Goal: Transaction & Acquisition: Purchase product/service

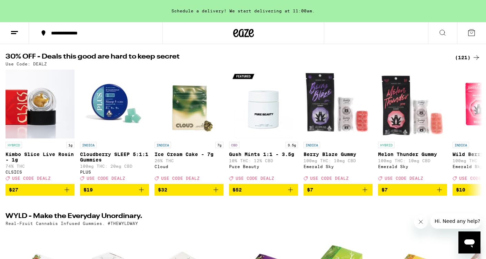
scroll to position [66, 0]
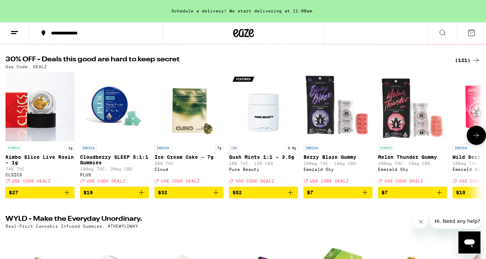
click at [472, 140] on icon at bounding box center [476, 135] width 8 height 8
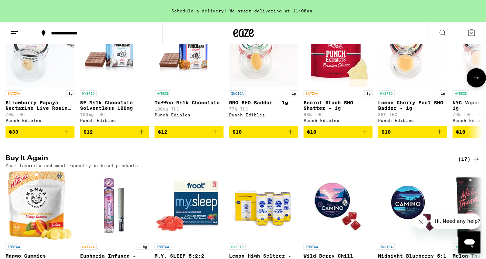
scroll to position [548, 0]
